Goal: Task Accomplishment & Management: Manage account settings

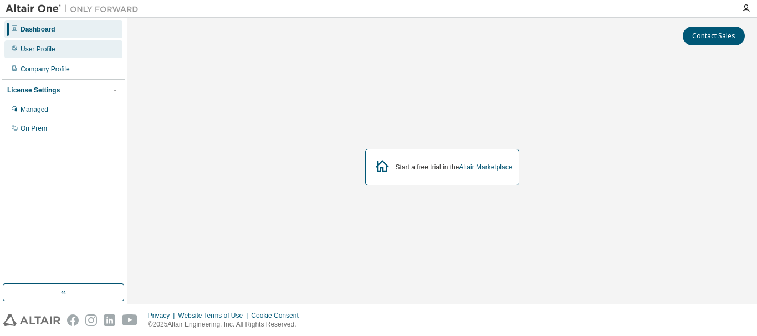
click at [28, 50] on div "User Profile" at bounding box center [37, 49] width 35 height 9
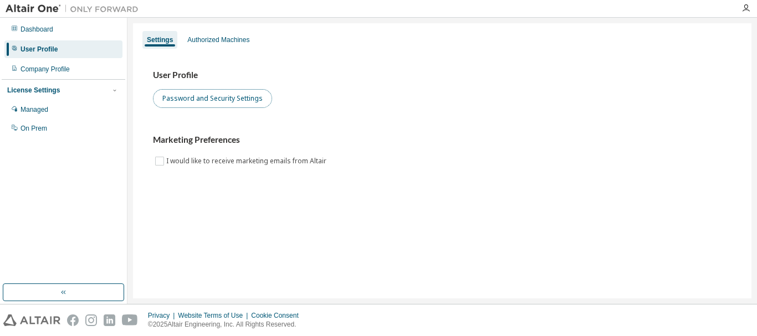
click at [241, 104] on button "Password and Security Settings" at bounding box center [212, 98] width 119 height 19
